Goal: Navigation & Orientation: Find specific page/section

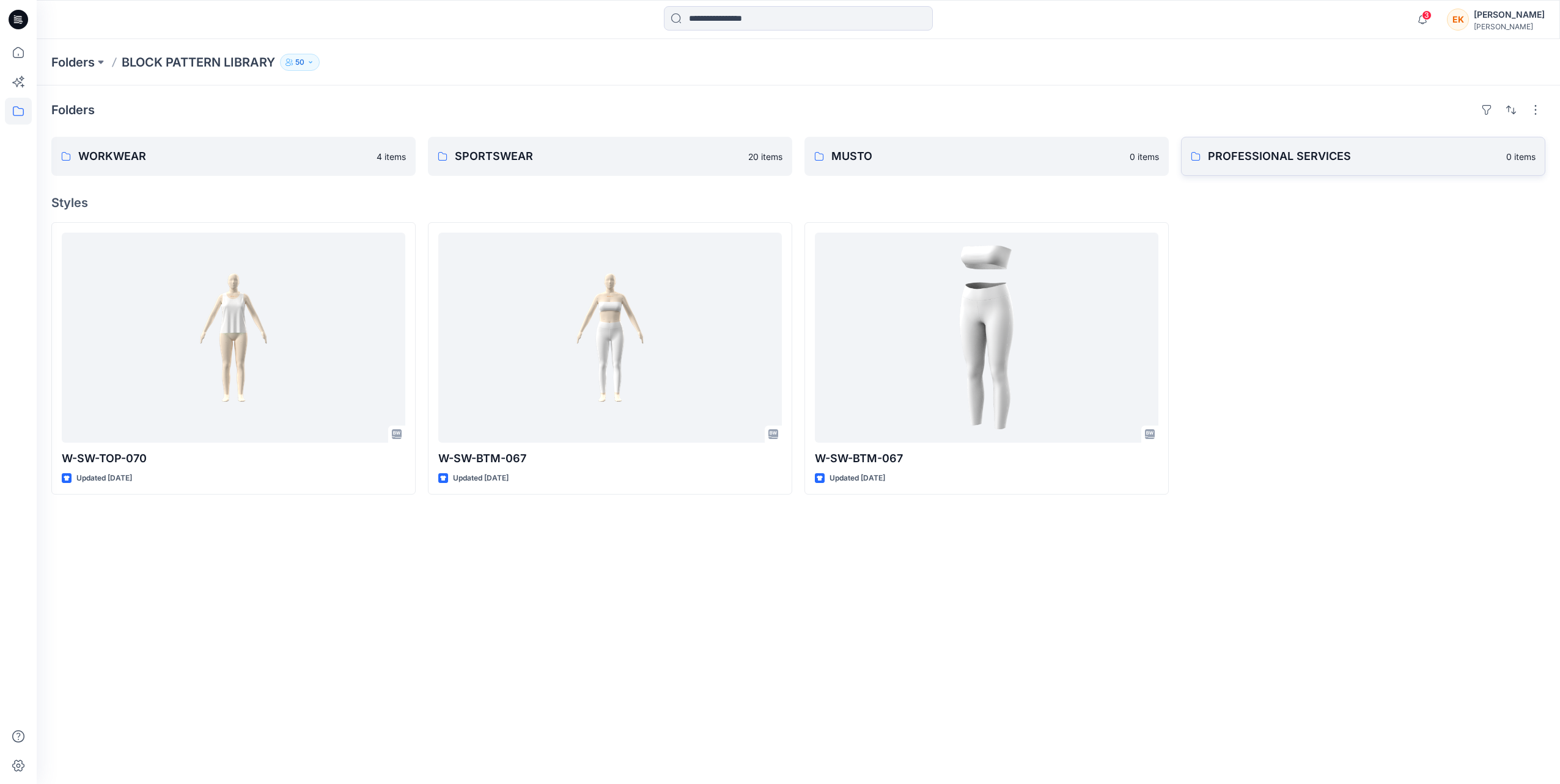
click at [1269, 161] on p "PROFESSIONAL SERVICES" at bounding box center [1352, 156] width 291 height 17
click at [205, 163] on p "WORKWEAR" at bounding box center [223, 156] width 291 height 17
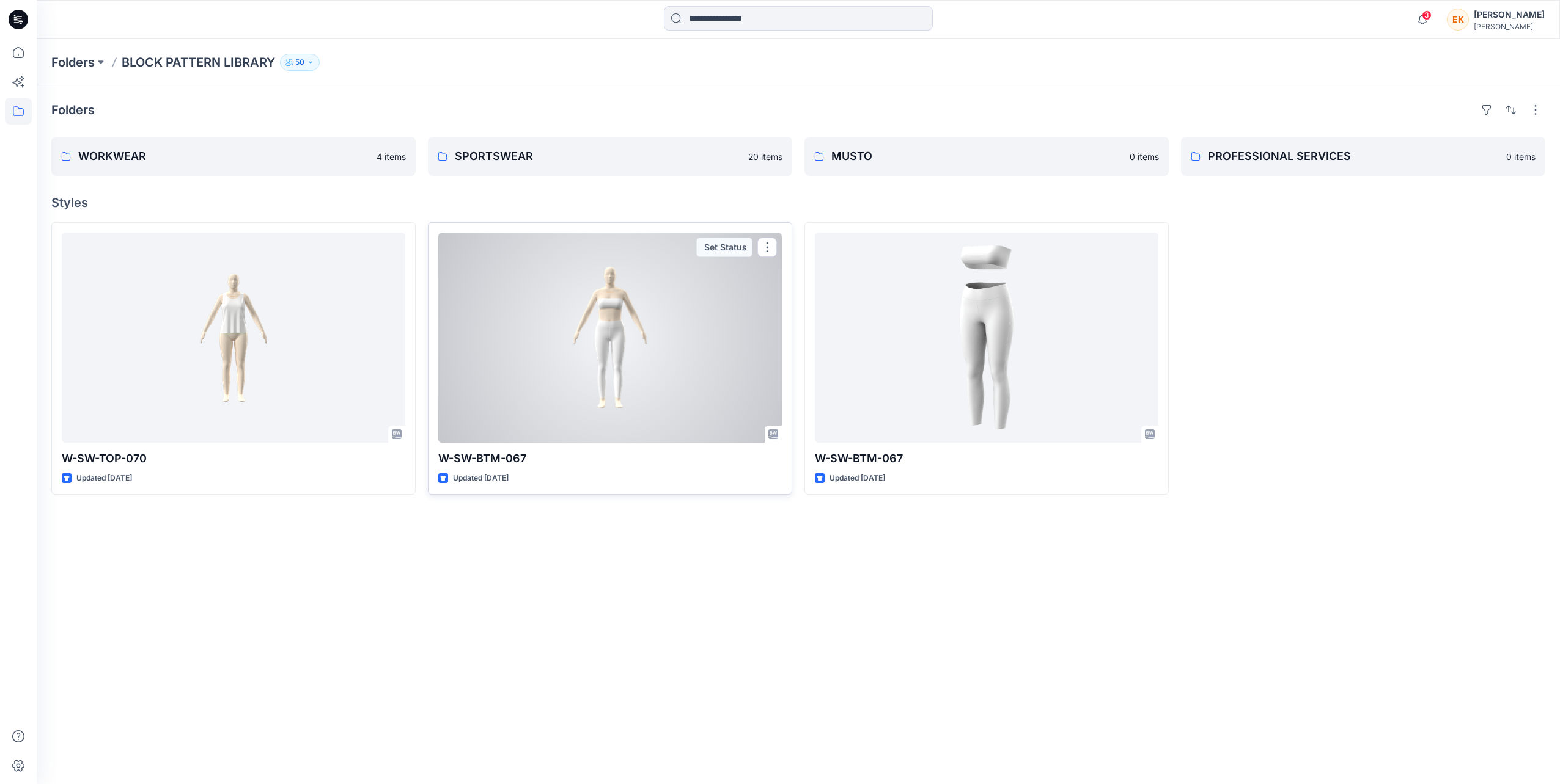
click at [546, 340] on div at bounding box center [610, 337] width 343 height 210
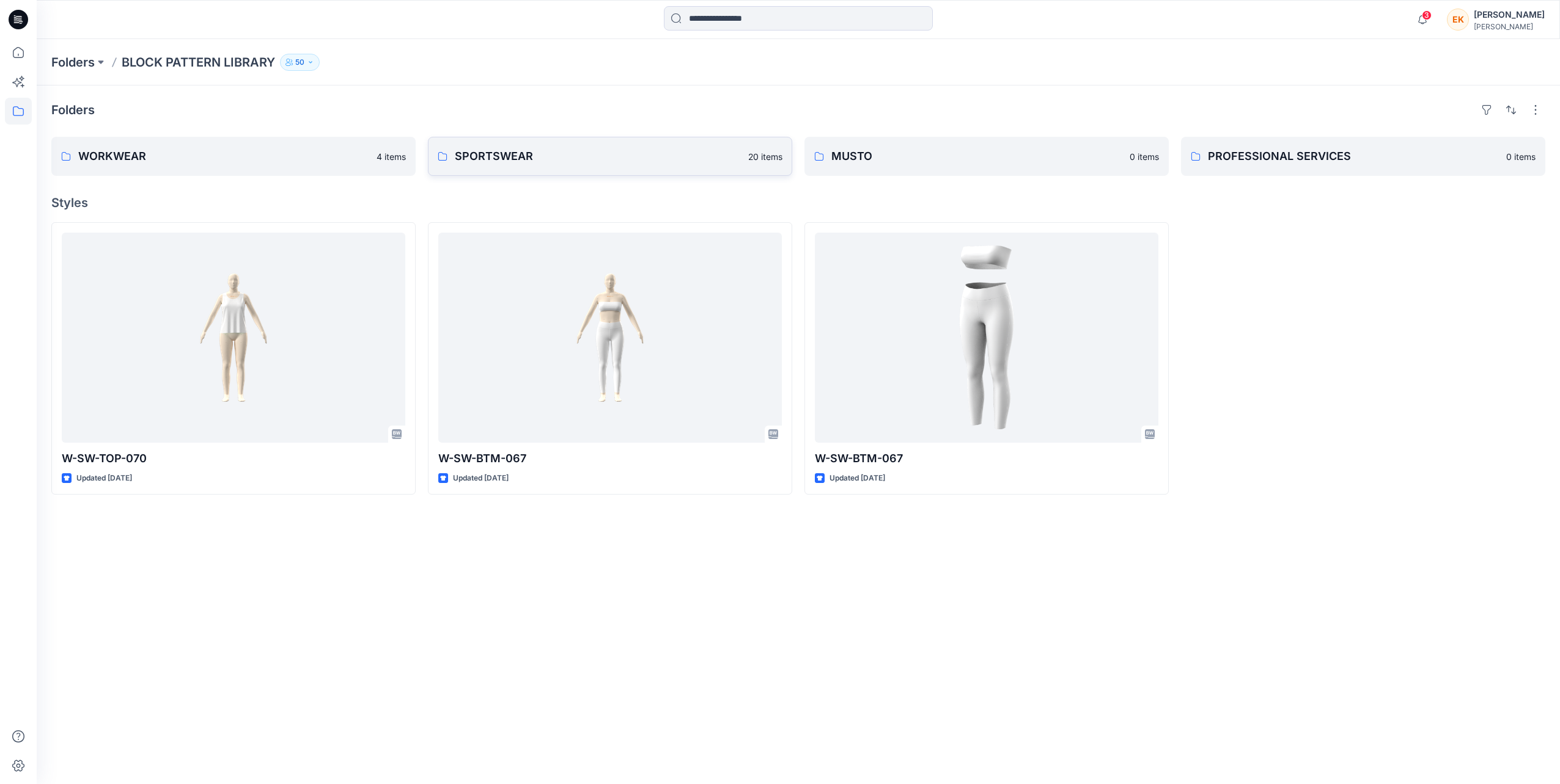
click at [664, 172] on link "SPORTSWEAR 20 items" at bounding box center [610, 156] width 364 height 39
click at [885, 156] on p "MUSTO" at bounding box center [976, 156] width 291 height 17
click at [1372, 163] on p "PROFESSIONAL SERVICES" at bounding box center [1352, 156] width 291 height 17
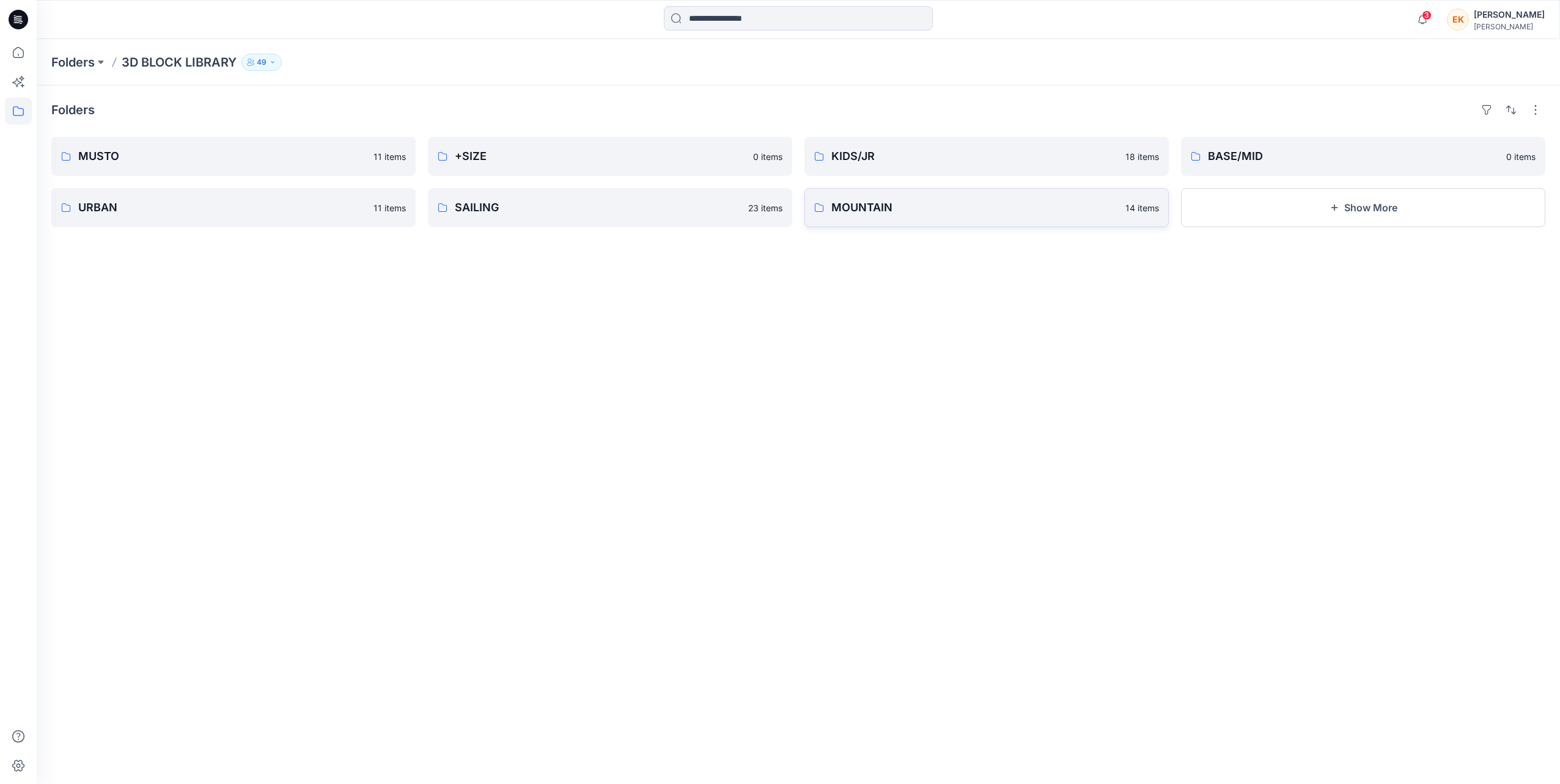
click at [834, 214] on p "MOUNTAIN" at bounding box center [974, 207] width 286 height 17
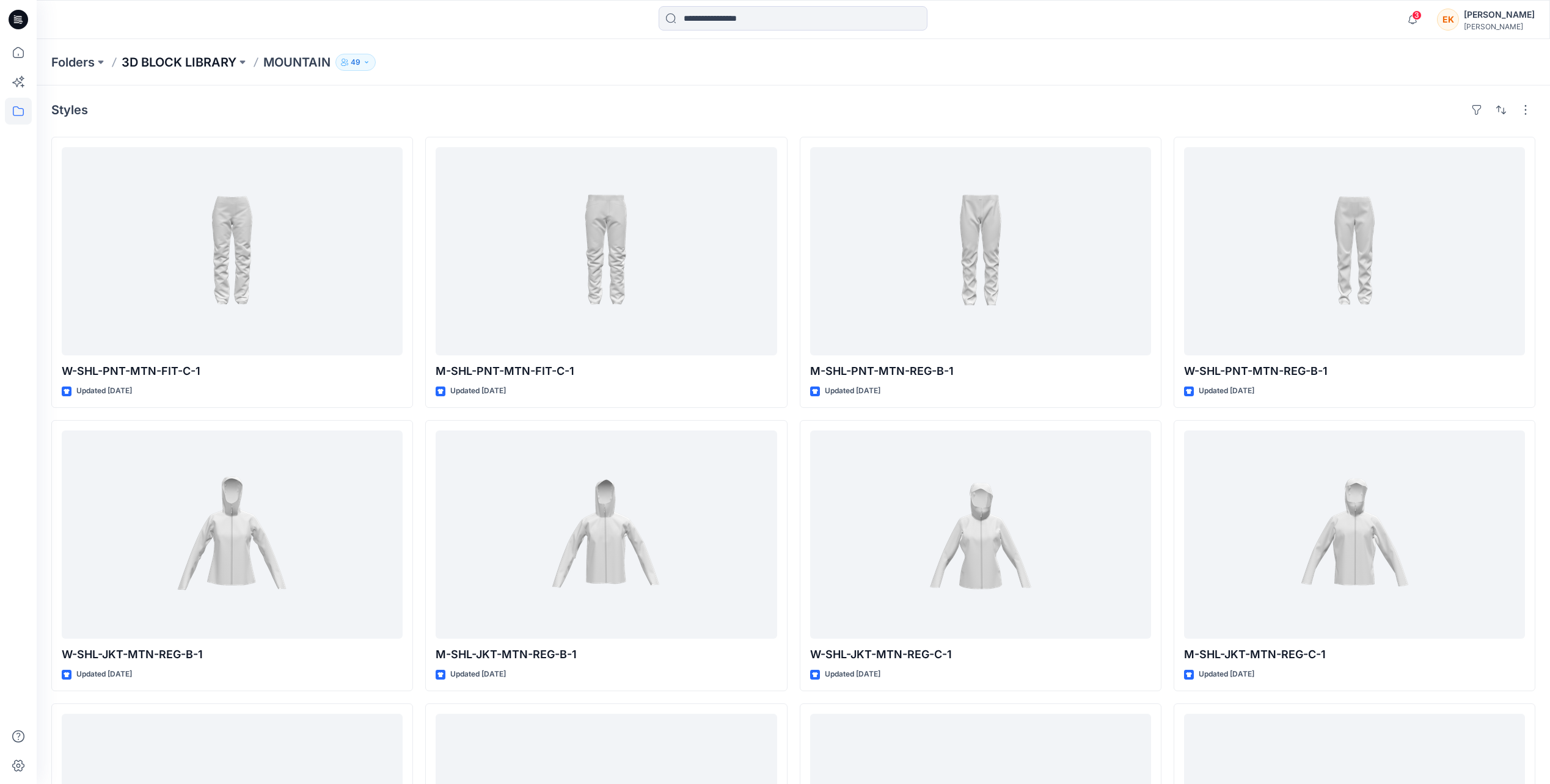
click at [207, 61] on p "3D BLOCK LIBRARY" at bounding box center [179, 62] width 115 height 17
